Goal: Communication & Community: Answer question/provide support

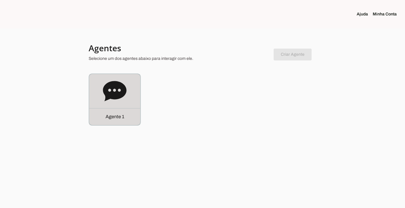
drag, startPoint x: 0, startPoint y: 0, endPoint x: 111, endPoint y: 116, distance: 160.6
click at [111, 116] on p "Agente 1" at bounding box center [115, 116] width 19 height 7
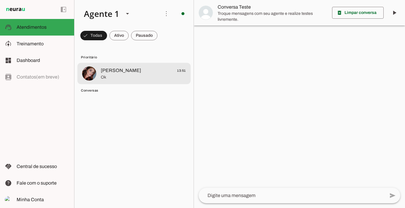
click at [125, 74] on span "Ok" at bounding box center [143, 77] width 85 height 6
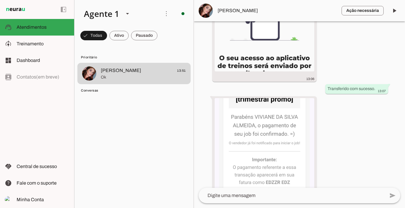
scroll to position [2737, 0]
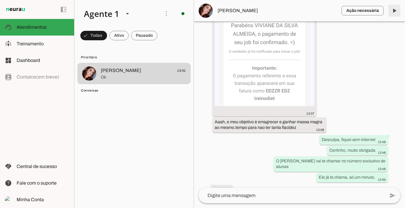
click at [394, 11] on span at bounding box center [395, 11] width 14 height 14
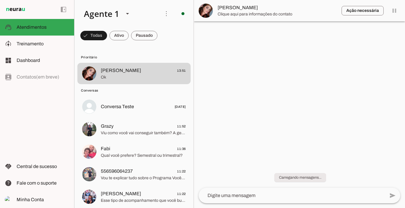
scroll to position [0, 0]
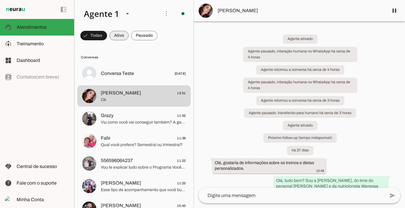
click at [124, 35] on span at bounding box center [119, 35] width 19 height 14
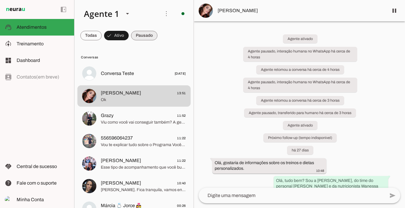
click at [142, 35] on span at bounding box center [144, 35] width 26 height 14
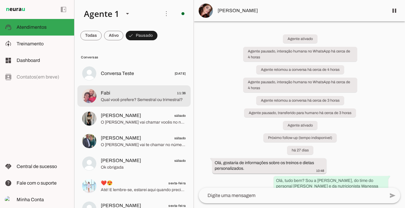
click at [113, 98] on span "Qual você prefere? Semestral ou trimestral?" at bounding box center [143, 100] width 85 height 6
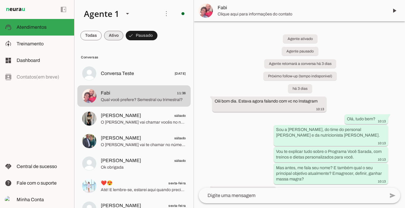
click at [115, 38] on span at bounding box center [113, 35] width 19 height 14
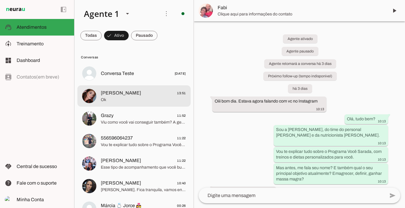
click at [113, 94] on span "[PERSON_NAME]" at bounding box center [121, 93] width 40 height 7
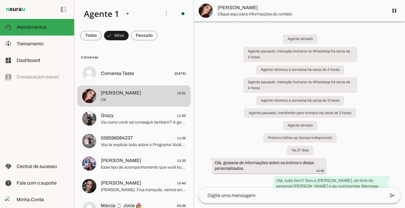
scroll to position [2737, 0]
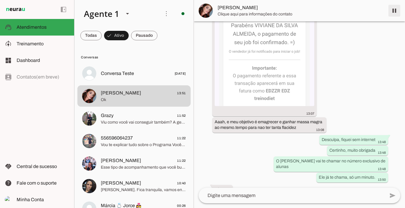
click at [396, 9] on span at bounding box center [395, 11] width 14 height 14
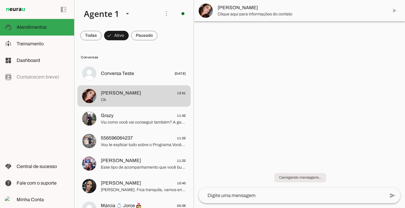
scroll to position [0, 0]
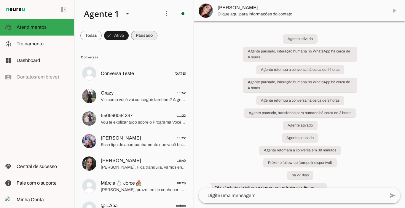
click at [147, 41] on span at bounding box center [144, 35] width 26 height 14
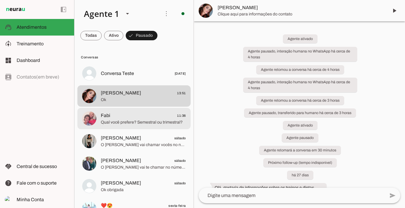
click at [112, 113] on span "Fabi 11:36" at bounding box center [143, 115] width 85 height 7
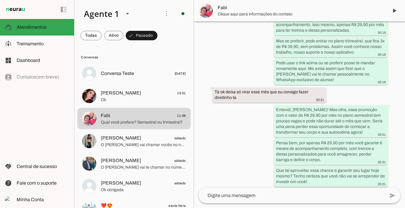
scroll to position [1552, 0]
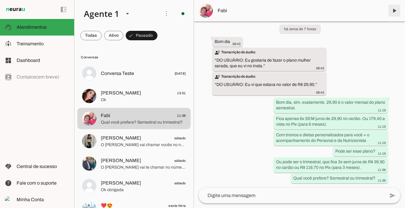
click at [394, 12] on span at bounding box center [395, 11] width 14 height 14
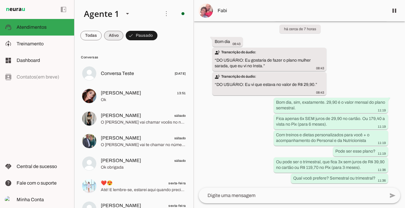
click at [111, 35] on span at bounding box center [113, 35] width 19 height 14
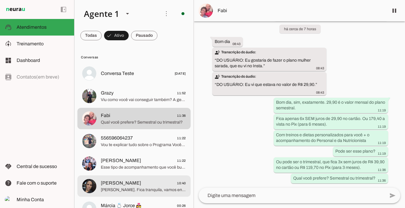
click at [135, 182] on span "[PERSON_NAME]" at bounding box center [121, 183] width 40 height 7
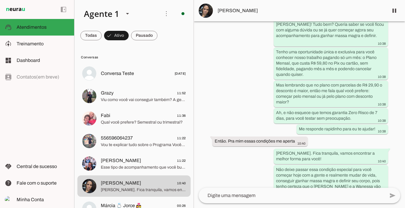
scroll to position [1423, 0]
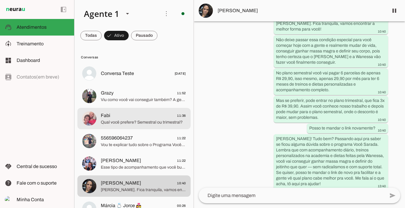
click at [113, 123] on span "Qual você prefere? Semestral ou trimestral?" at bounding box center [143, 123] width 85 height 6
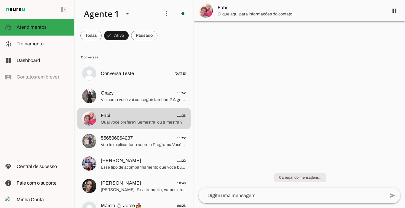
scroll to position [1552, 0]
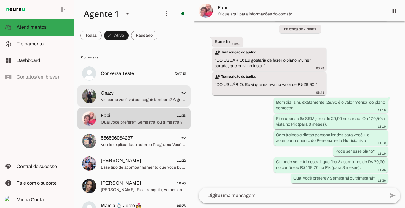
click at [123, 95] on span "Grazy 11:52" at bounding box center [143, 93] width 85 height 7
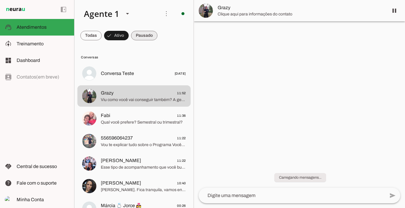
click at [140, 37] on span at bounding box center [144, 35] width 26 height 14
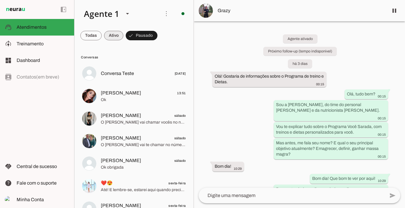
click at [112, 37] on span at bounding box center [113, 35] width 19 height 14
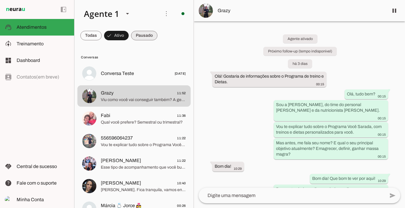
click at [137, 37] on span at bounding box center [144, 35] width 26 height 14
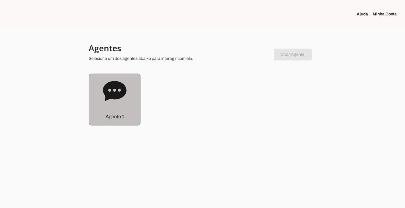
click at [111, 87] on icon at bounding box center [114, 91] width 23 height 20
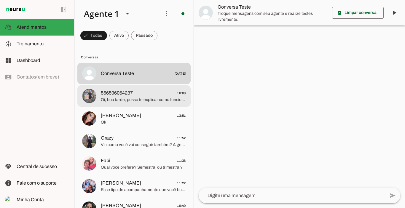
click at [115, 102] on span "Oi, boa tarde, posso te explicar como funciona?" at bounding box center [143, 100] width 85 height 6
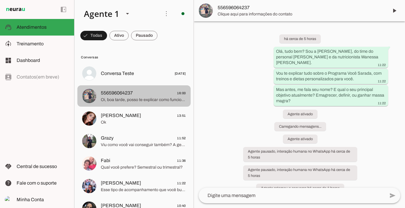
scroll to position [37, 0]
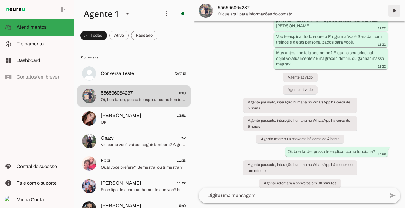
click at [390, 10] on span at bounding box center [395, 11] width 14 height 14
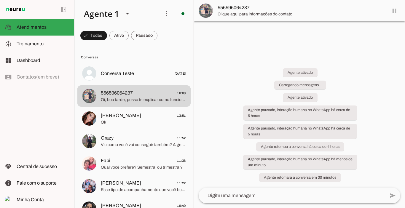
scroll to position [0, 0]
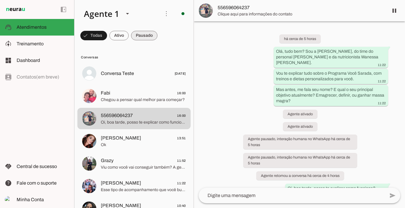
click at [150, 29] on span at bounding box center [144, 35] width 26 height 14
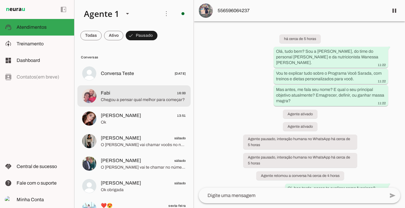
click at [121, 100] on span "Chegou a pensar qual melhor para começar?" at bounding box center [143, 100] width 85 height 6
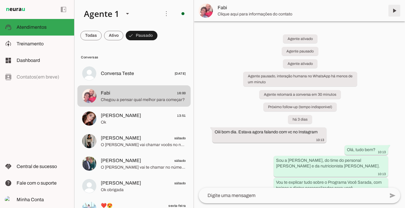
click at [398, 9] on span at bounding box center [395, 11] width 14 height 14
